Goal: Information Seeking & Learning: Find specific fact

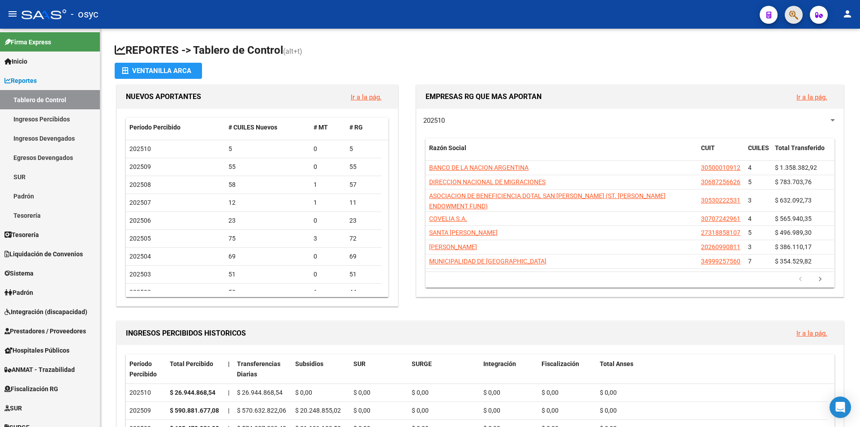
click at [796, 23] on span "button" at bounding box center [793, 15] width 9 height 18
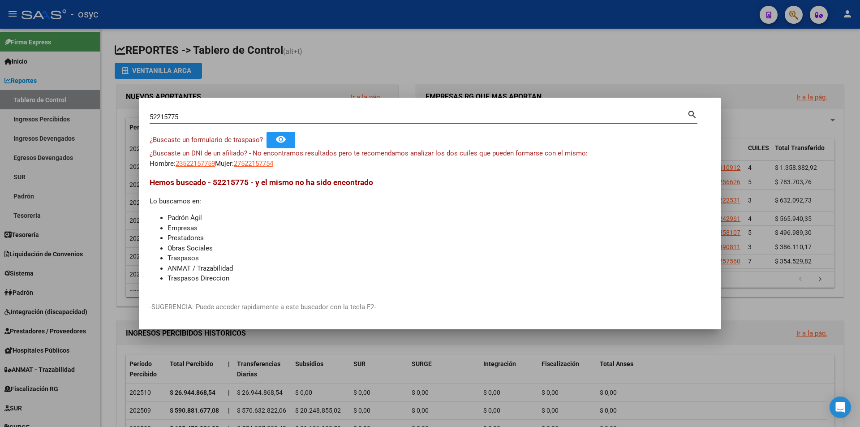
click at [201, 115] on input "52215775" at bounding box center [418, 117] width 537 height 8
drag, startPoint x: 198, startPoint y: 115, endPoint x: 28, endPoint y: 110, distance: 170.2
click at [76, 124] on div "52215775 Buscar (apellido, dni, cuil, nro traspaso, cuit, obra social) search ¿…" at bounding box center [430, 213] width 860 height 427
drag, startPoint x: 221, startPoint y: 120, endPoint x: 111, endPoint y: 126, distance: 110.8
click at [126, 127] on div "52215775 Buscar (apellido, dni, cuil, nro traspaso, cuit, obra social) search ¿…" at bounding box center [430, 213] width 860 height 427
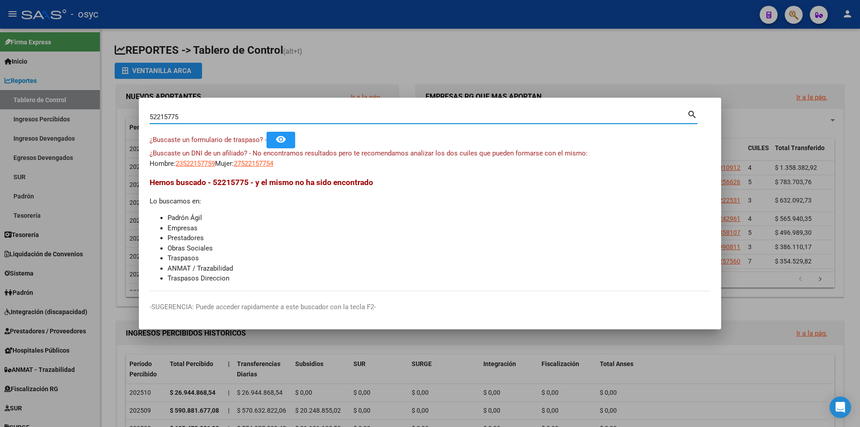
paste input "14504278"
drag, startPoint x: 213, startPoint y: 117, endPoint x: 37, endPoint y: 113, distance: 175.6
click at [54, 115] on div "14504278 Buscar (apellido, dni, cuil, nro traspaso, cuit, obra social) search ¿…" at bounding box center [430, 213] width 860 height 427
paste input "52215775"
type input "52215775"
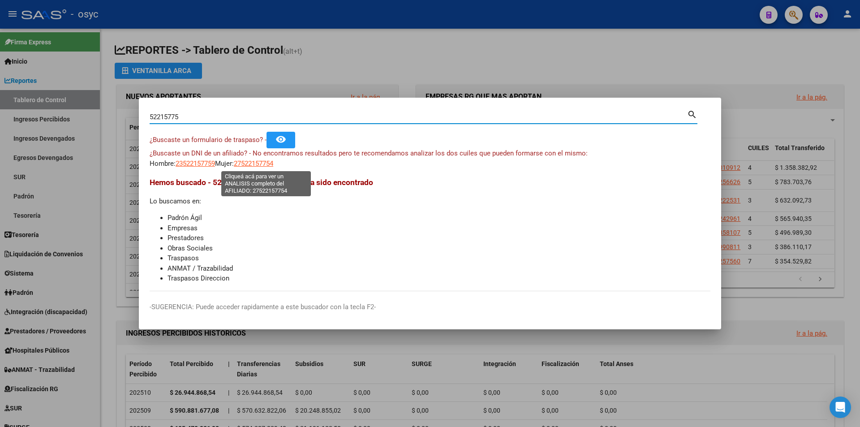
click at [261, 159] on span "27522157754" at bounding box center [253, 163] width 39 height 8
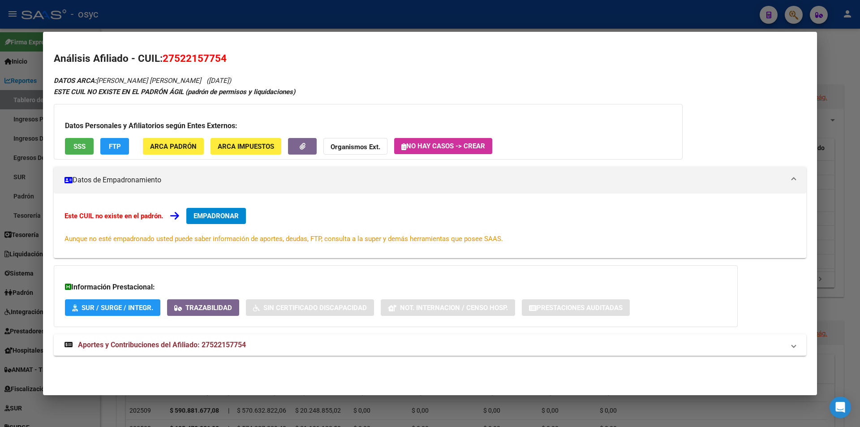
drag, startPoint x: 106, startPoint y: 81, endPoint x: 227, endPoint y: 78, distance: 120.9
click at [227, 77] on icon "DATOS ARCA: [PERSON_NAME] [PERSON_NAME] ([DATE])" at bounding box center [142, 81] width 177 height 8
click at [247, 73] on div "Análisis Afiliado - CUIL: 27522157754 DATOS ARCA: [PERSON_NAME] [PERSON_NAME] (…" at bounding box center [430, 213] width 752 height 325
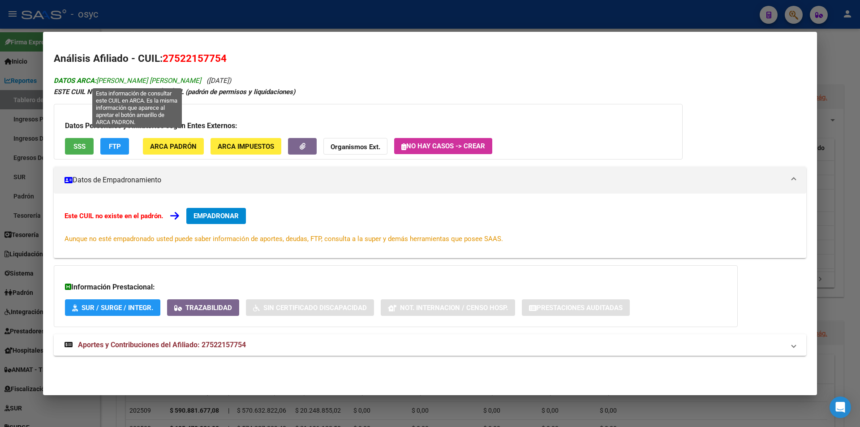
drag, startPoint x: 266, startPoint y: 78, endPoint x: 99, endPoint y: 81, distance: 167.5
click at [99, 81] on div "DATOS ARCA: [PERSON_NAME] [PERSON_NAME] ([DATE]) ESTE CUIL NO EXISTE EN EL PADR…" at bounding box center [430, 220] width 752 height 291
copy icon "[PERSON_NAME] [PERSON_NAME] ([DATE])"
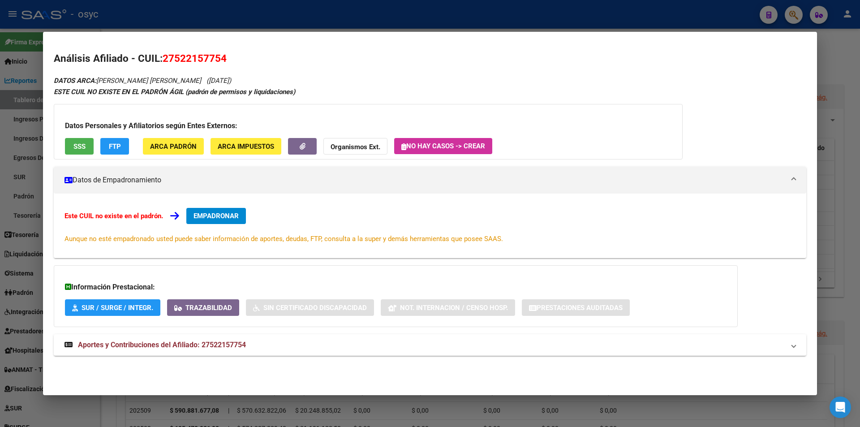
drag, startPoint x: 192, startPoint y: 59, endPoint x: 228, endPoint y: 59, distance: 36.7
click at [228, 59] on h2 "Análisis Afiliado - CUIL: 27522157754" at bounding box center [430, 58] width 752 height 15
copy span "27522157754"
click at [114, 142] on span "FTP" at bounding box center [115, 146] width 12 height 8
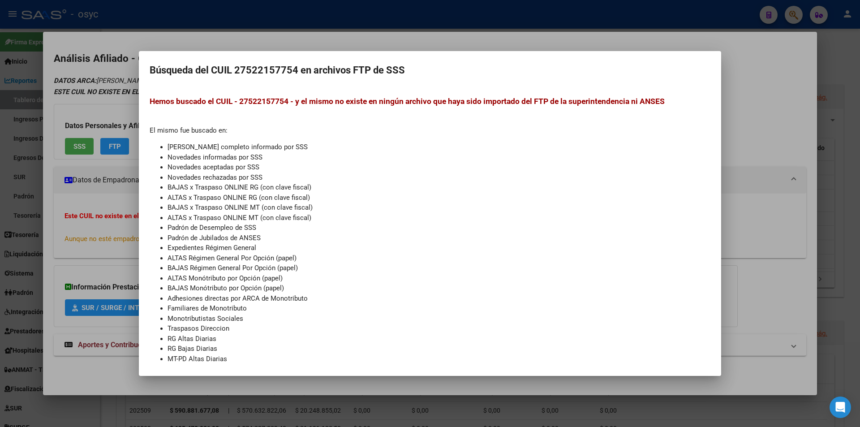
click at [72, 109] on div at bounding box center [430, 213] width 860 height 427
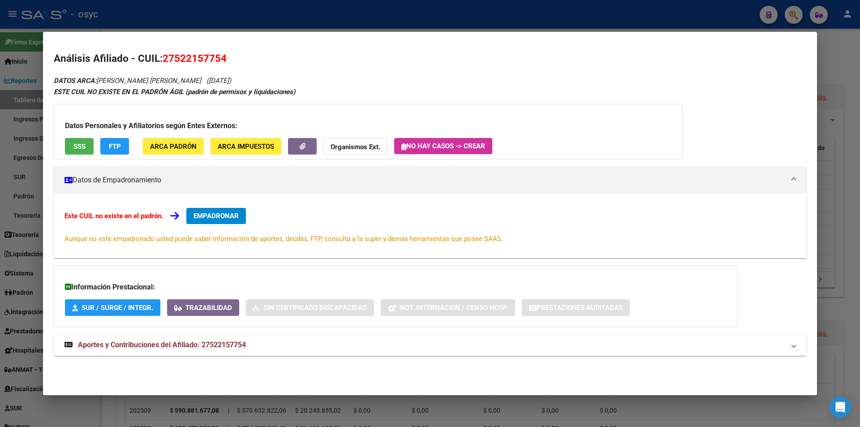
click at [75, 151] on button "SSS" at bounding box center [79, 146] width 29 height 17
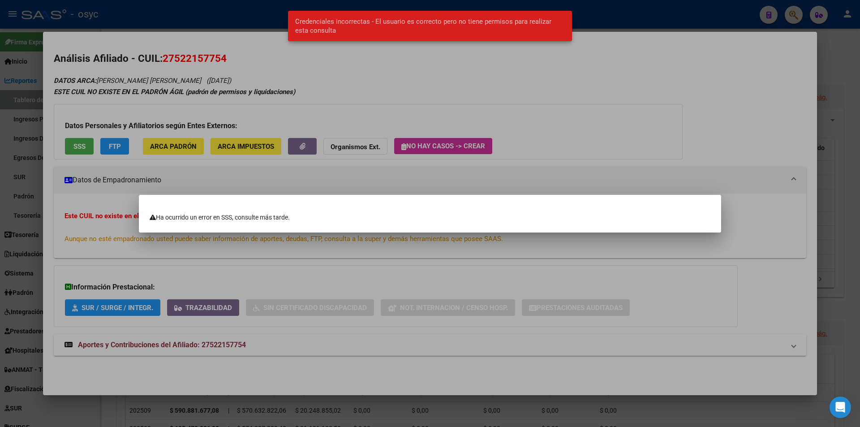
click at [216, 106] on div at bounding box center [430, 213] width 860 height 427
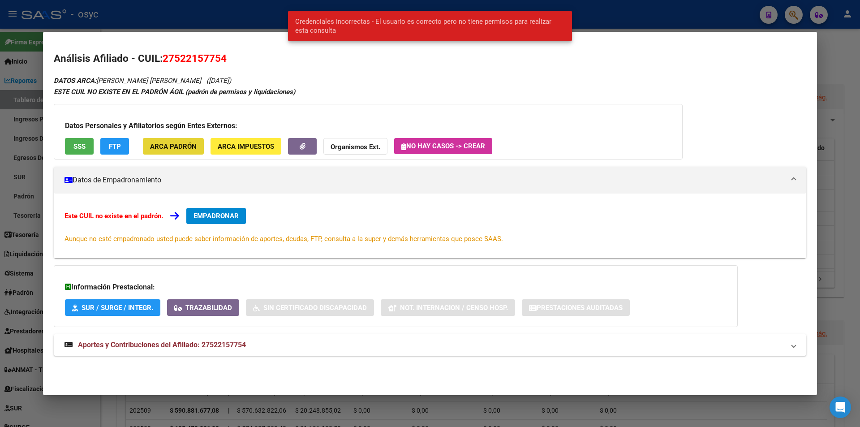
click at [172, 148] on span "ARCA Padrón" at bounding box center [173, 146] width 47 height 8
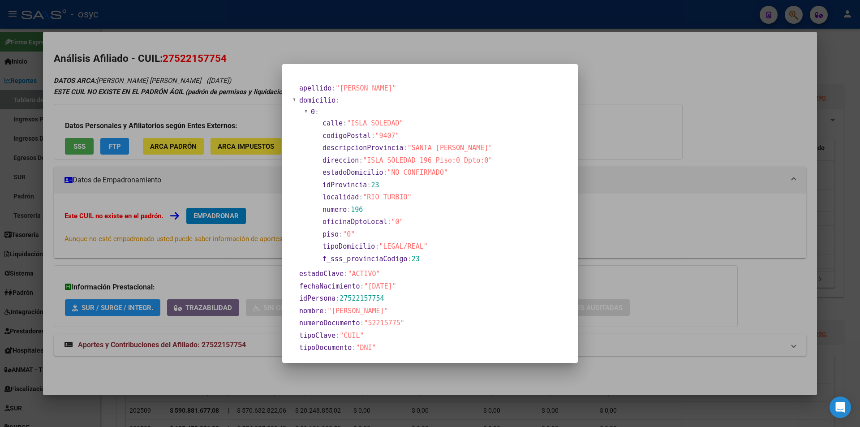
click at [597, 185] on div at bounding box center [430, 213] width 860 height 427
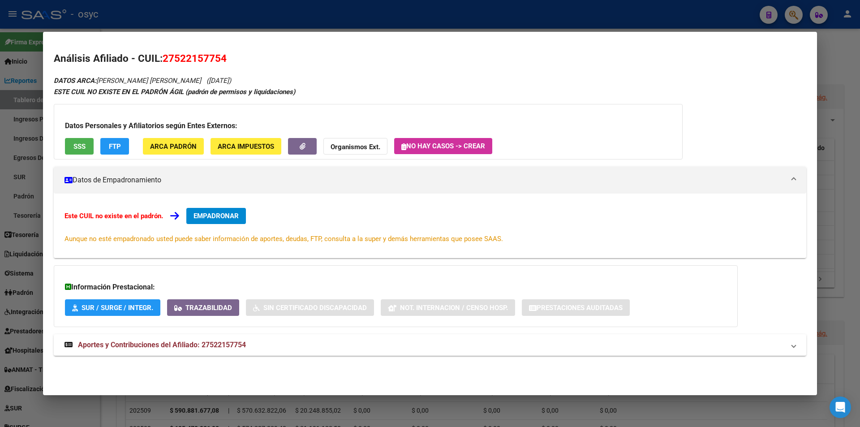
drag, startPoint x: 163, startPoint y: 57, endPoint x: 242, endPoint y: 60, distance: 79.3
click at [242, 60] on h2 "Análisis Afiliado - CUIL: 27522157754" at bounding box center [430, 58] width 752 height 15
copy span "27522157754"
